Goal: Information Seeking & Learning: Check status

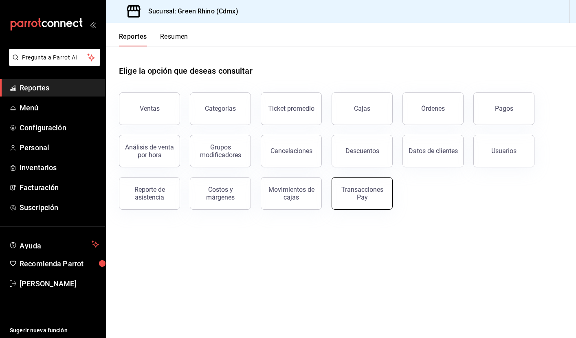
click at [379, 194] on div "Transacciones Pay" at bounding box center [362, 193] width 50 height 15
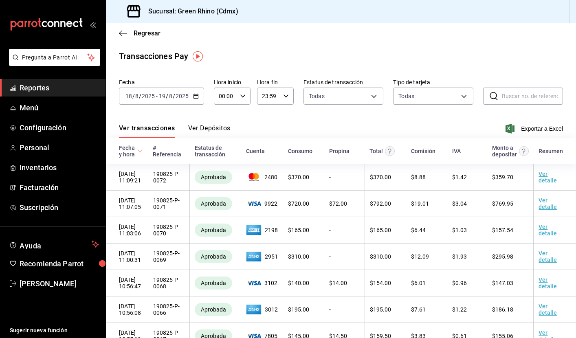
click at [49, 90] on span "Reportes" at bounding box center [59, 87] width 79 height 11
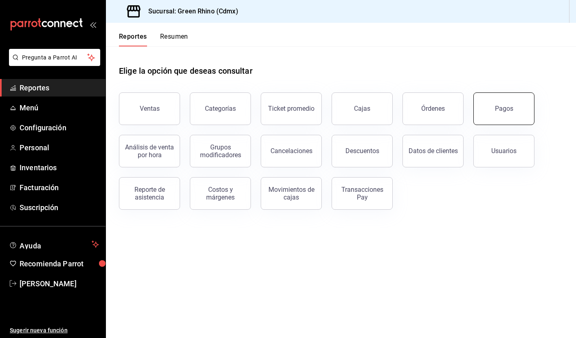
click at [513, 118] on button "Pagos" at bounding box center [503, 108] width 61 height 33
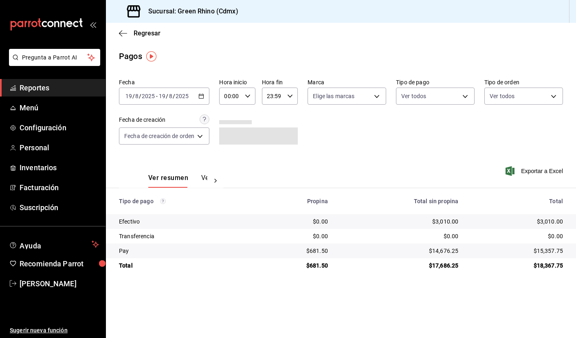
click at [204, 93] on icon "button" at bounding box center [201, 96] width 6 height 6
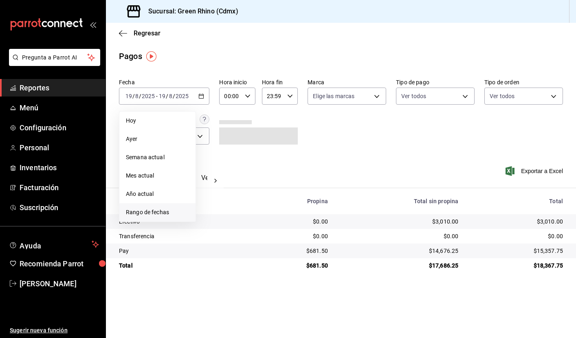
click at [159, 211] on span "Rango de fechas" at bounding box center [157, 212] width 63 height 9
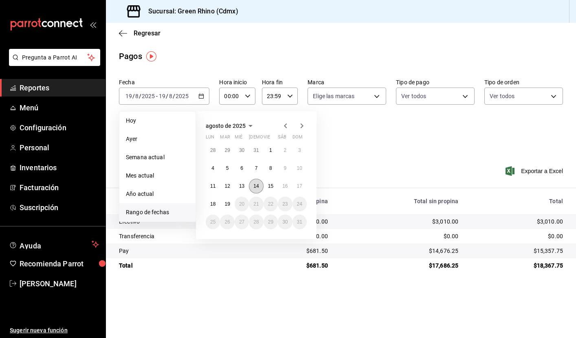
click at [258, 186] on abbr "14" at bounding box center [255, 186] width 5 height 6
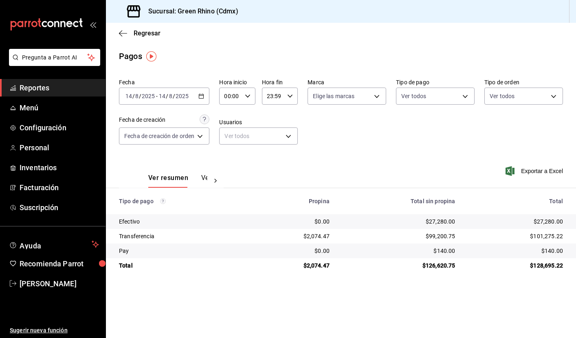
click at [202, 93] on icon "button" at bounding box center [201, 96] width 6 height 6
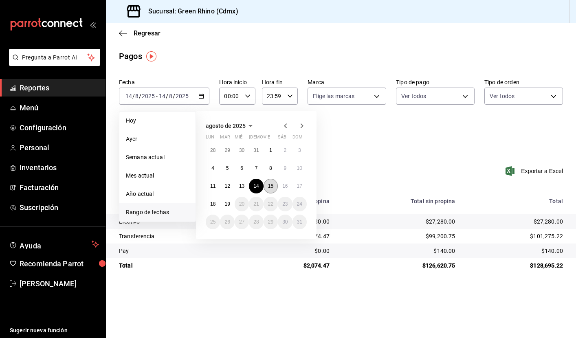
click at [272, 188] on abbr "15" at bounding box center [270, 186] width 5 height 6
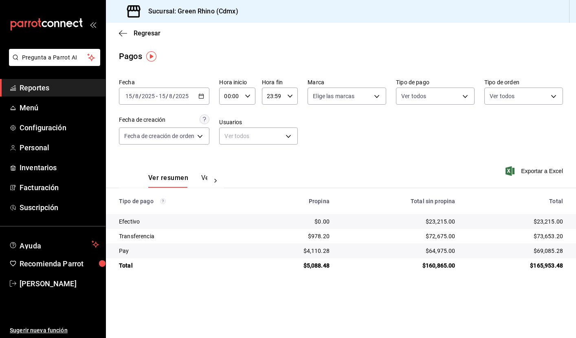
click at [204, 96] on icon "button" at bounding box center [201, 96] width 6 height 6
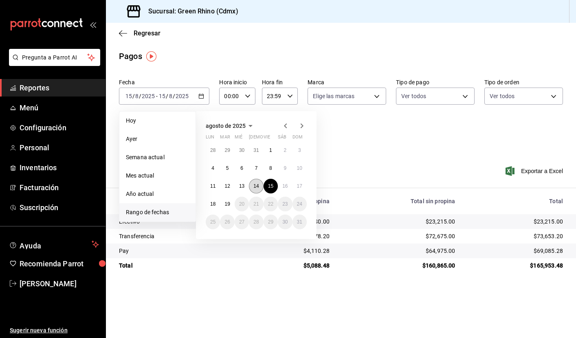
click at [256, 187] on abbr "14" at bounding box center [255, 186] width 5 height 6
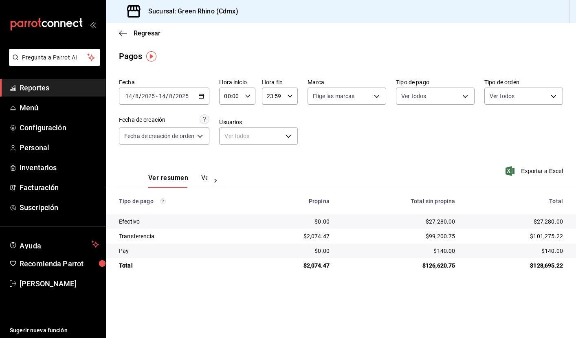
click at [206, 97] on div "[DATE] [DATE] - [DATE] [DATE]" at bounding box center [164, 96] width 90 height 17
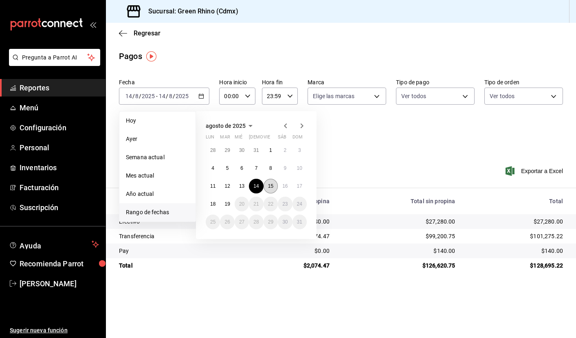
click at [269, 185] on abbr "15" at bounding box center [270, 186] width 5 height 6
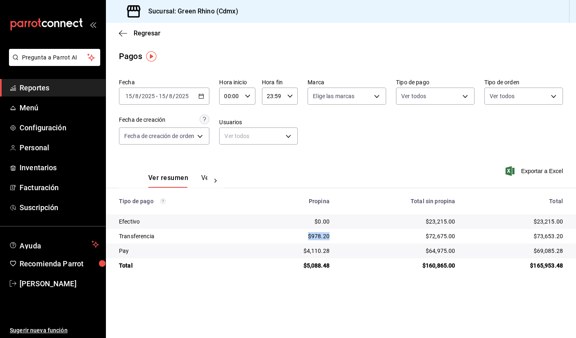
drag, startPoint x: 303, startPoint y: 235, endPoint x: 335, endPoint y: 235, distance: 32.2
click at [335, 235] on td "$978.20" at bounding box center [292, 236] width 85 height 15
click at [202, 94] on \(Stroke\) "button" at bounding box center [201, 96] width 5 height 4
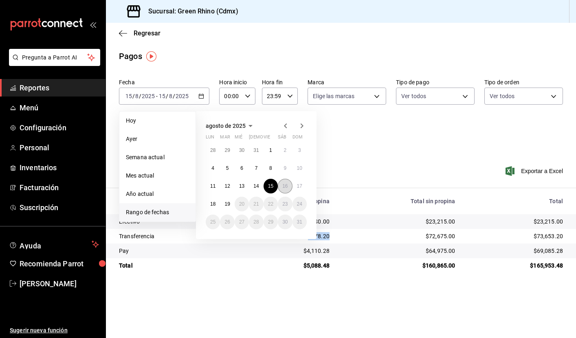
click at [286, 187] on abbr "16" at bounding box center [284, 186] width 5 height 6
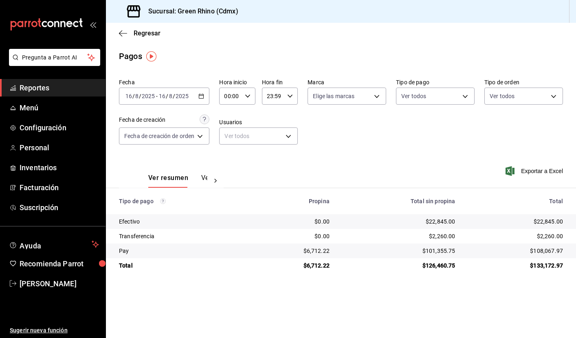
click at [208, 92] on div "[DATE] [DATE] - [DATE] [DATE]" at bounding box center [164, 96] width 90 height 17
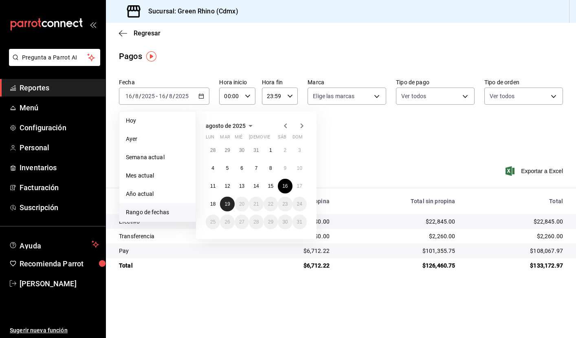
click at [226, 208] on button "19" at bounding box center [227, 204] width 14 height 15
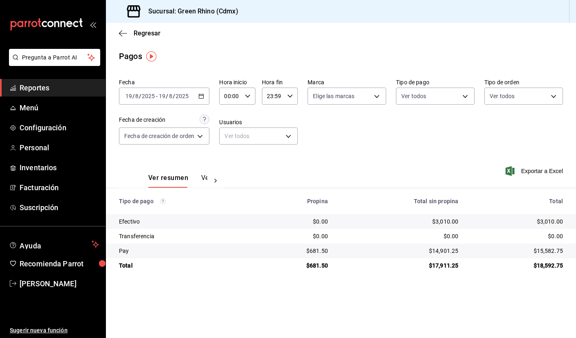
click at [311, 167] on div "Ver resumen Ver pagos Exportar a Excel" at bounding box center [341, 175] width 470 height 43
click at [46, 92] on span "Reportes" at bounding box center [59, 87] width 79 height 11
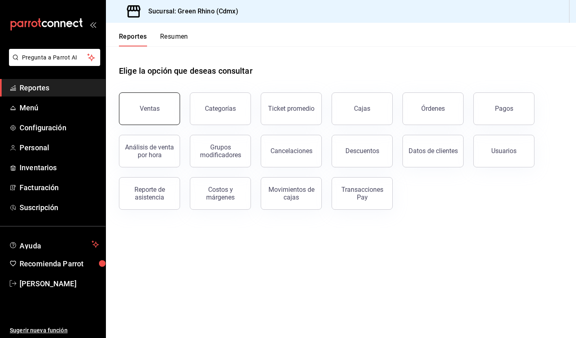
click at [153, 117] on button "Ventas" at bounding box center [149, 108] width 61 height 33
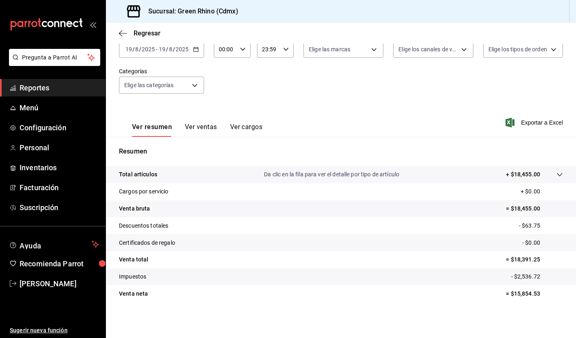
scroll to position [52, 0]
click at [194, 130] on button "Ver ventas" at bounding box center [201, 130] width 32 height 14
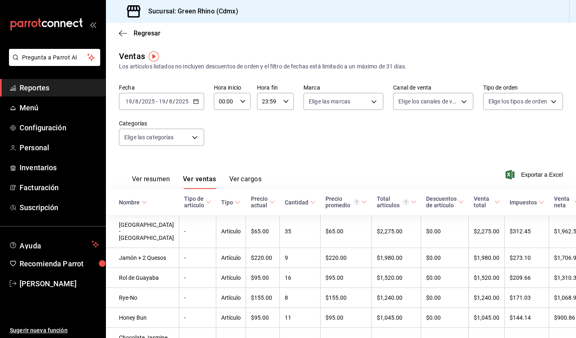
click at [252, 179] on button "Ver cargos" at bounding box center [245, 182] width 33 height 14
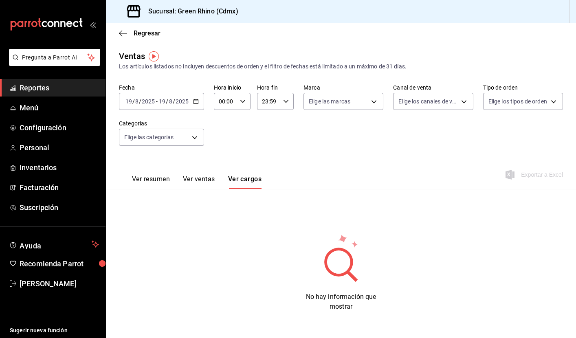
click at [158, 177] on button "Ver resumen" at bounding box center [151, 182] width 38 height 14
